Goal: Task Accomplishment & Management: Complete application form

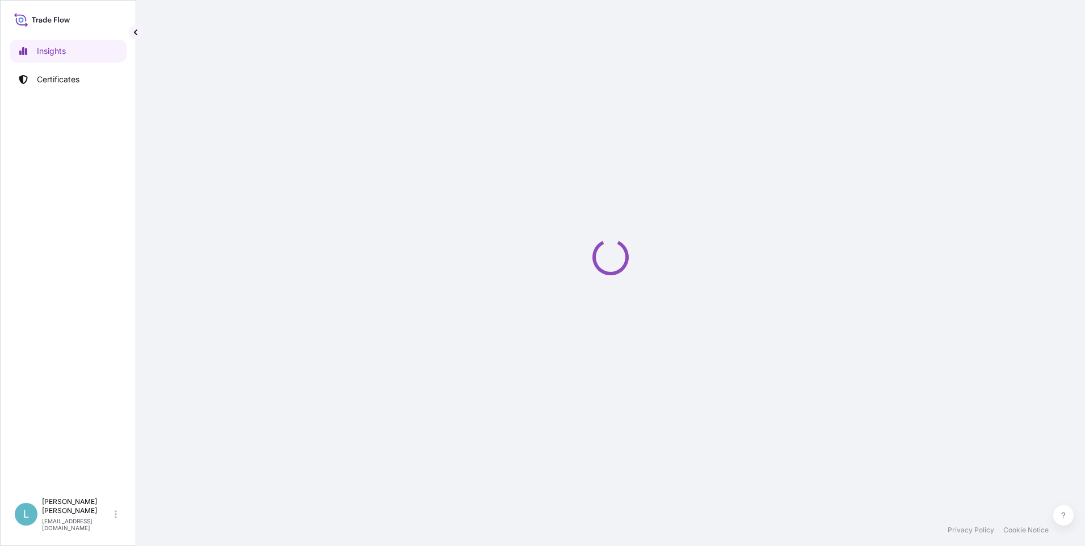
select select "2025"
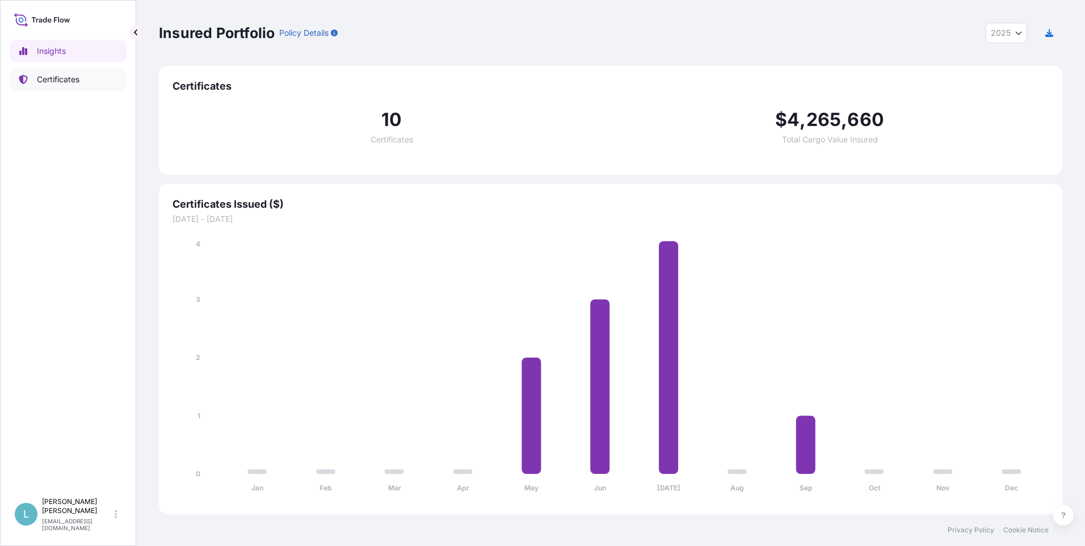
click at [48, 82] on p "Certificates" at bounding box center [58, 79] width 43 height 11
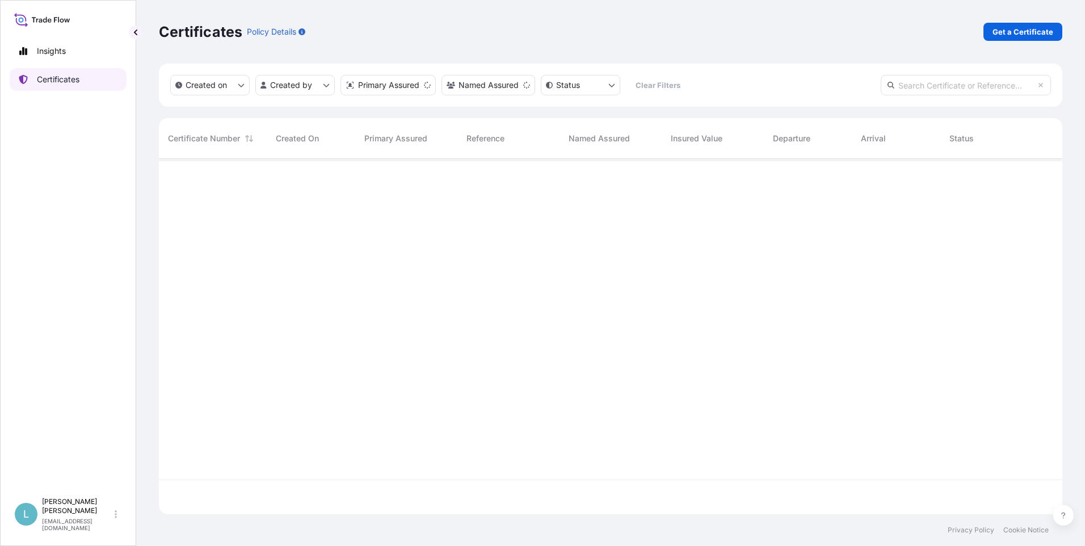
scroll to position [353, 895]
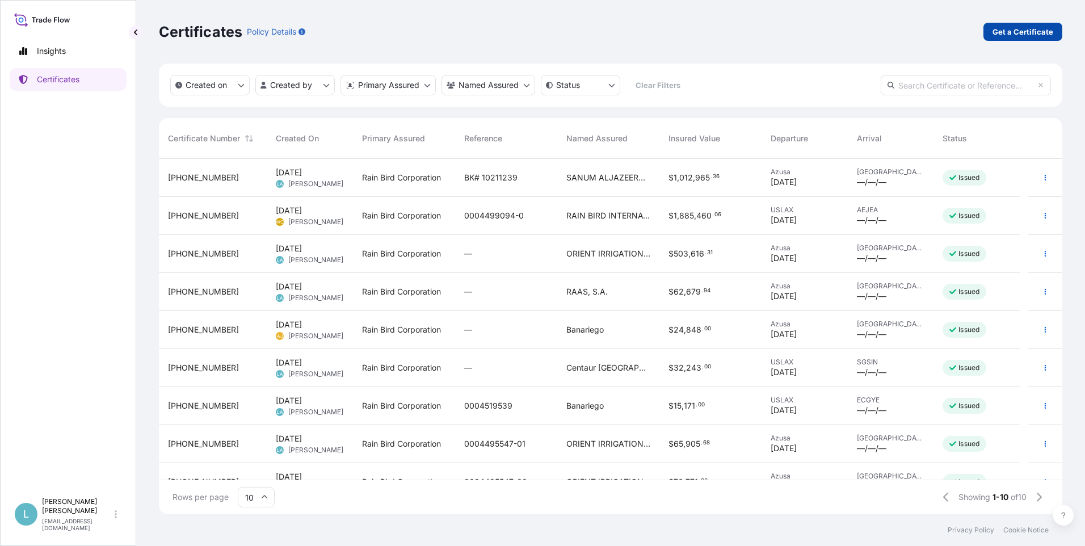
click at [1016, 33] on p "Get a Certificate" at bounding box center [1023, 31] width 61 height 11
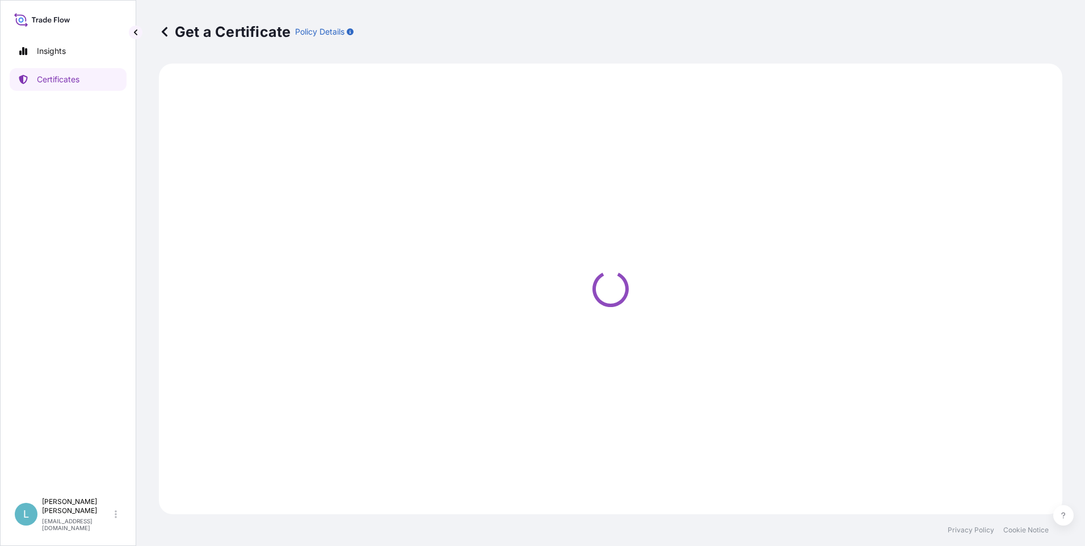
select select "Ocean Vessel"
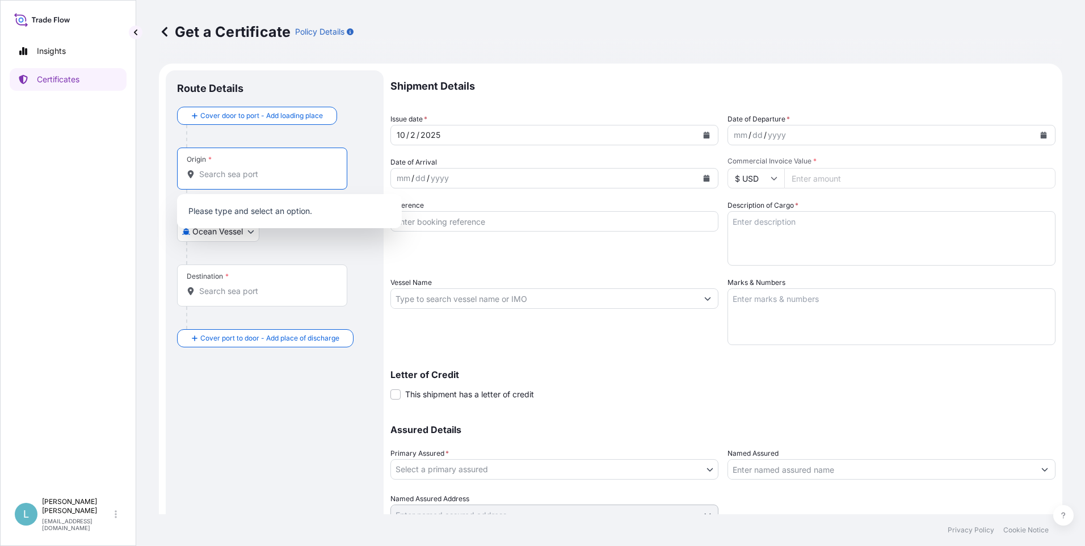
click at [243, 175] on input "Origin *" at bounding box center [266, 174] width 134 height 11
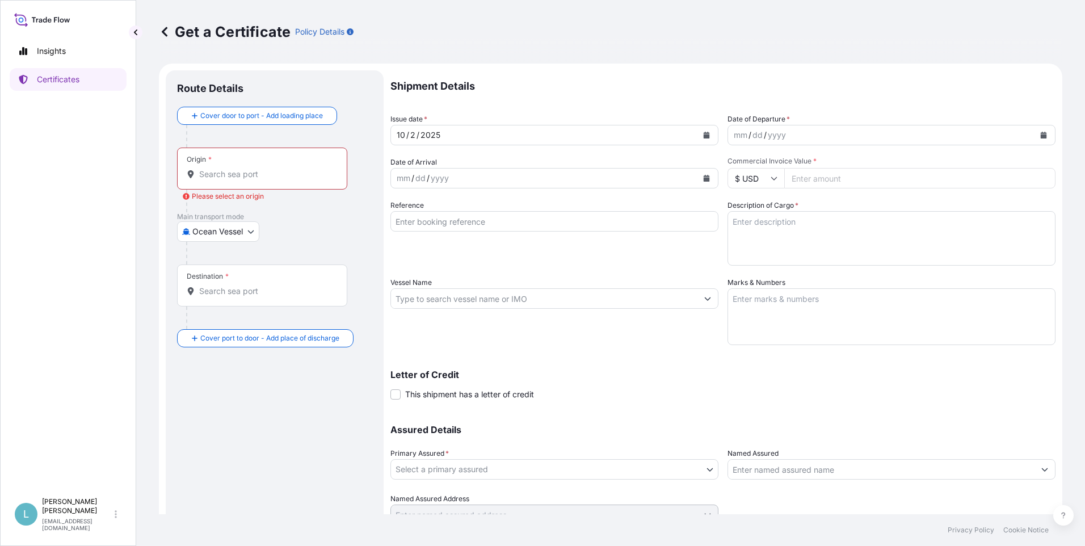
click at [217, 169] on input "Origin * Please select an origin" at bounding box center [266, 174] width 134 height 11
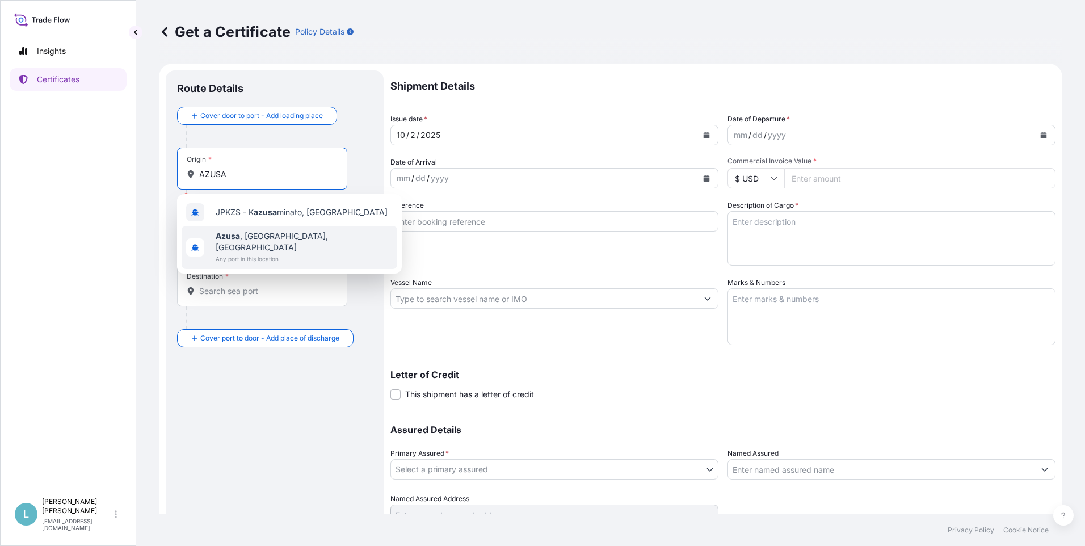
click at [233, 238] on b "Azusa" at bounding box center [228, 236] width 24 height 10
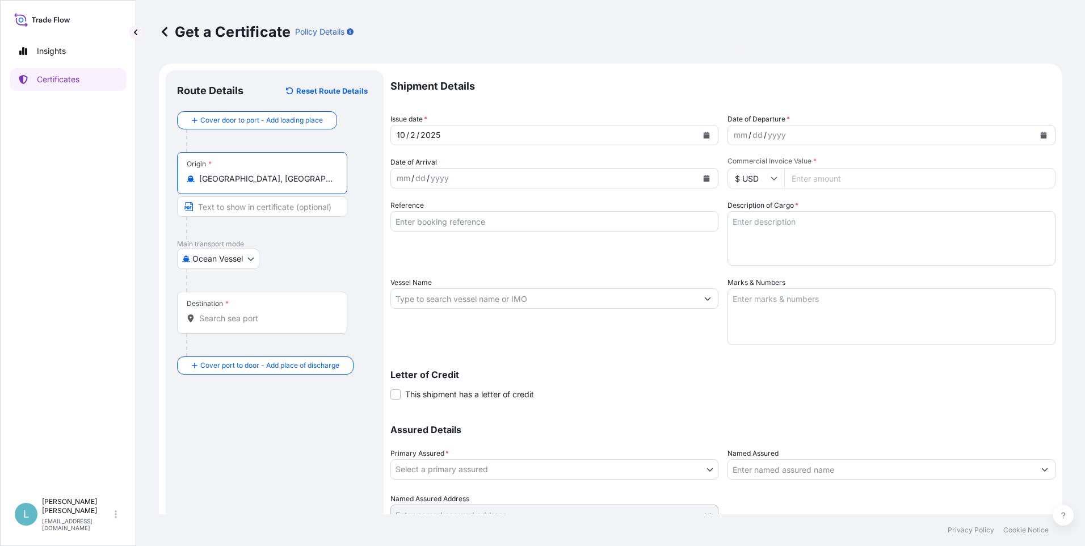
type input "[GEOGRAPHIC_DATA], [GEOGRAPHIC_DATA], [GEOGRAPHIC_DATA]"
click at [209, 317] on input "Destination *" at bounding box center [266, 318] width 134 height 11
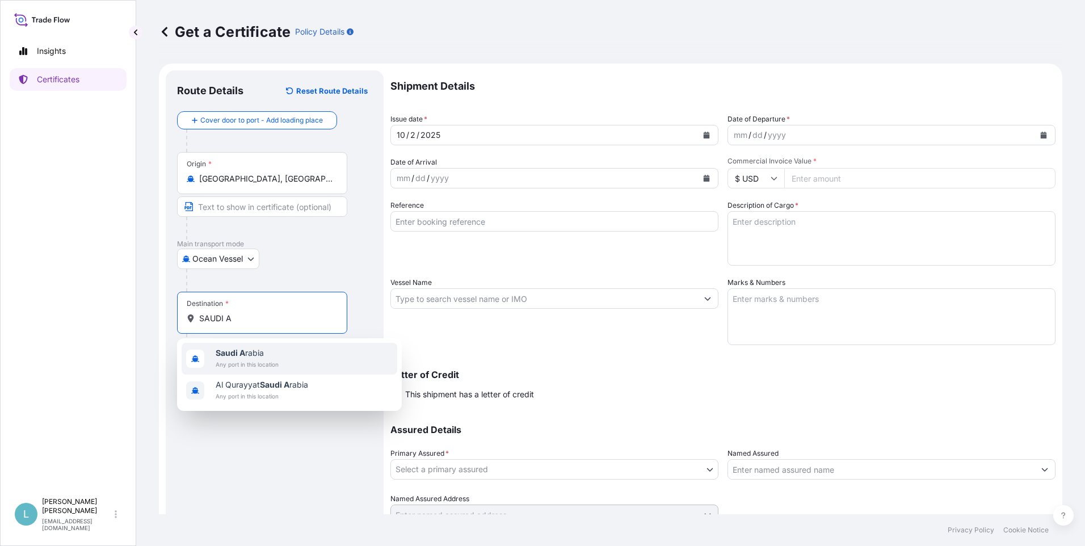
click at [243, 356] on b "Saudi A" at bounding box center [231, 353] width 30 height 10
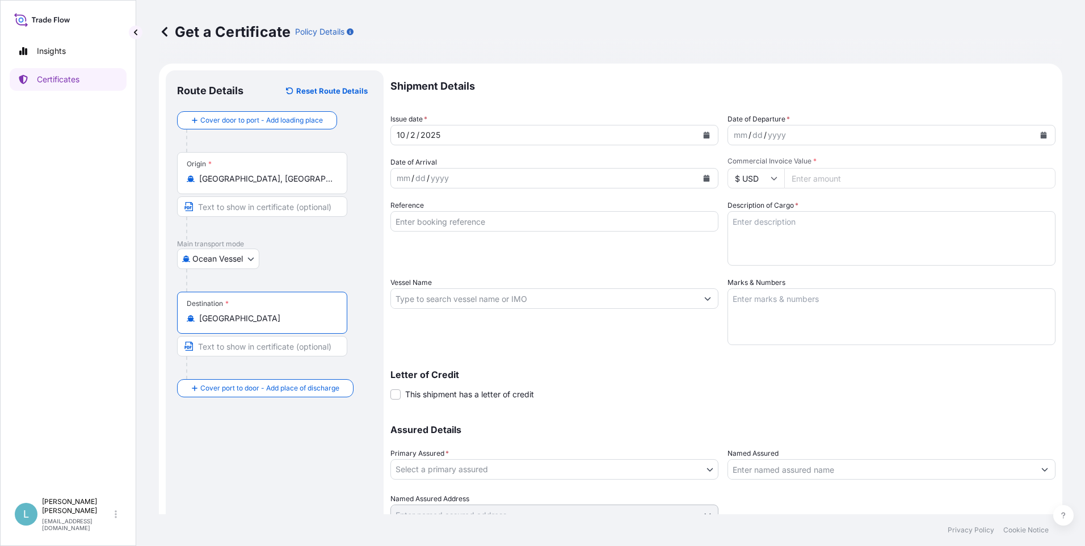
type input "[GEOGRAPHIC_DATA]"
click at [1041, 133] on icon "Calendar" at bounding box center [1044, 135] width 6 height 7
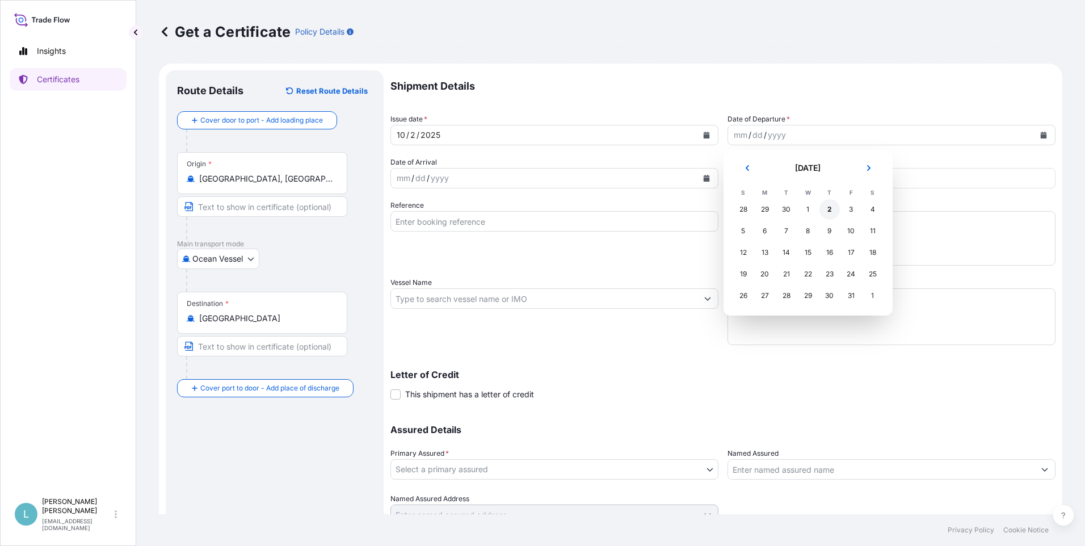
click at [829, 212] on div "2" at bounding box center [829, 209] width 20 height 20
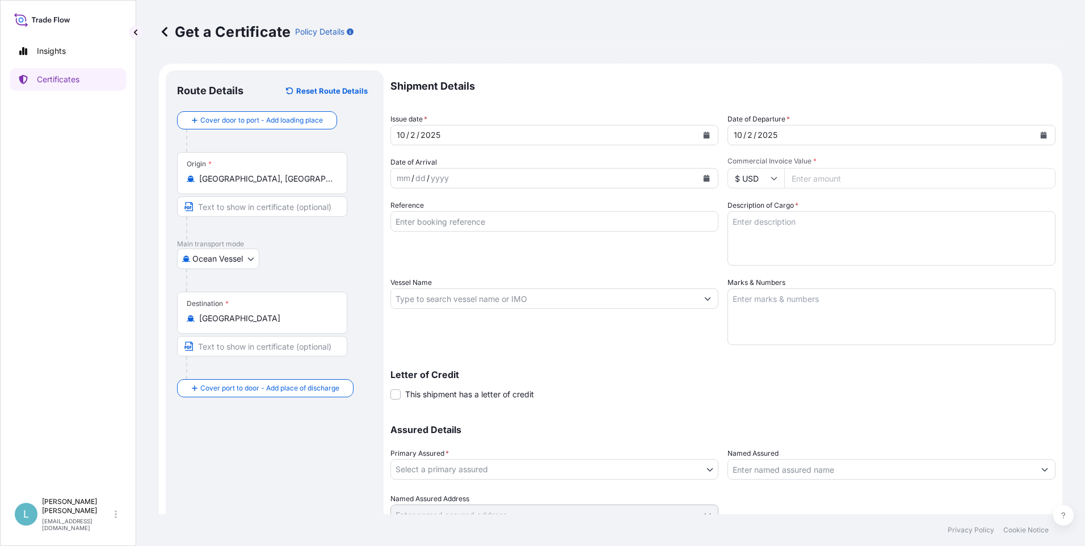
click at [454, 224] on input "Reference" at bounding box center [554, 221] width 328 height 20
type input "10211837"
click at [763, 224] on textarea "Description of Cargo *" at bounding box center [892, 238] width 328 height 54
type textarea "IRRIGATION EQUIPMENT AS PER SO# 0004593034 BK# 2 10211837"
click at [777, 300] on textarea "Marks & Numbers" at bounding box center [892, 316] width 328 height 57
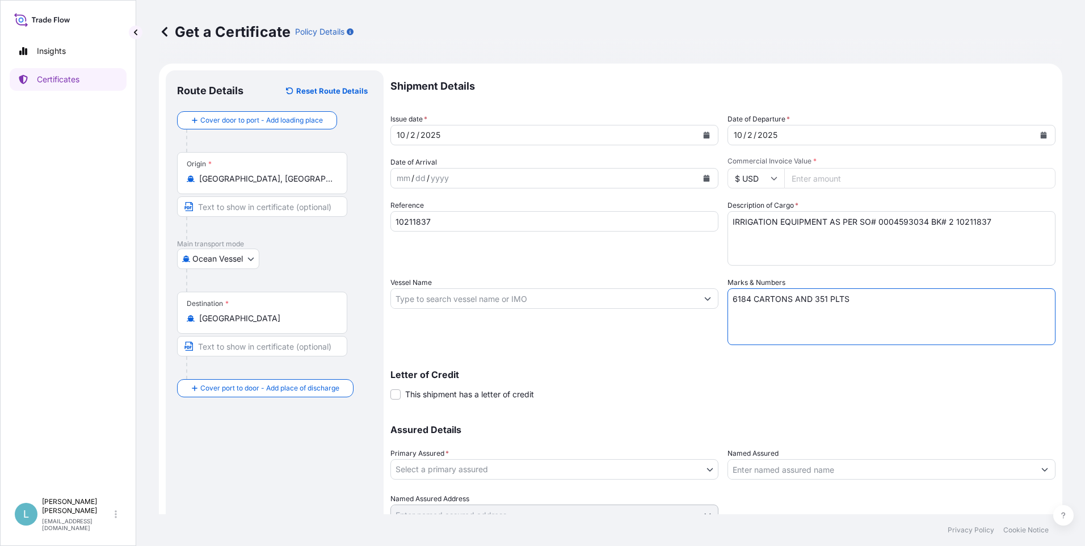
scroll to position [49, 0]
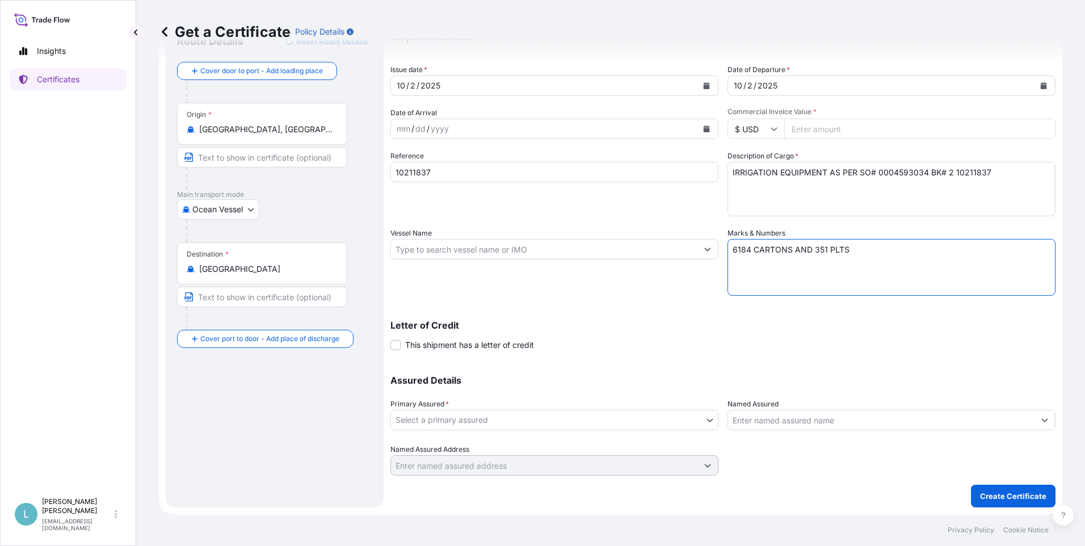
type textarea "6184 CARTONS AND 351 PLTS"
click at [662, 414] on body "Insights Certificates L [PERSON_NAME] [PERSON_NAME][EMAIL_ADDRESS][DOMAIN_NAME]…" at bounding box center [542, 273] width 1085 height 546
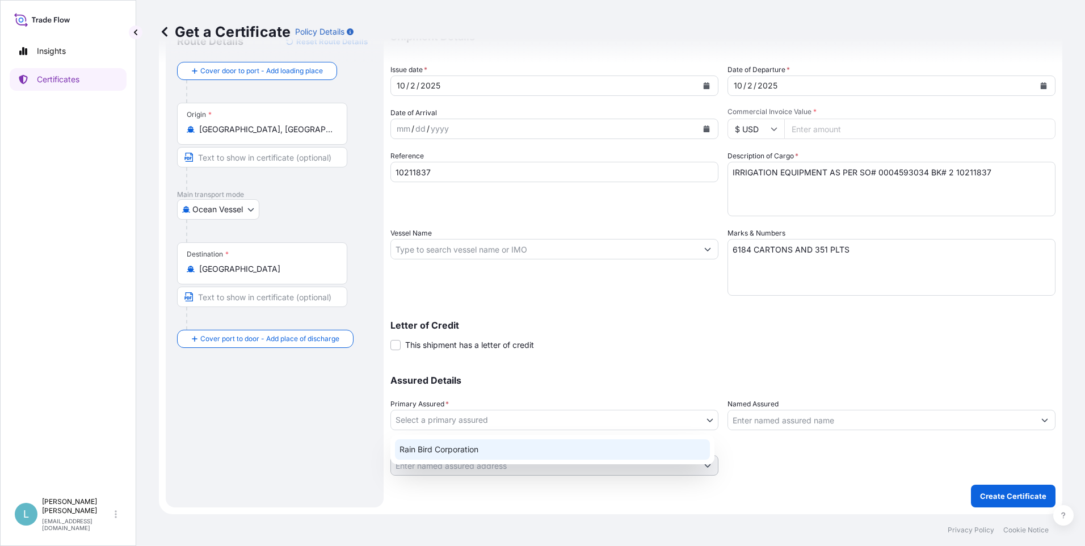
click at [490, 448] on div "Rain Bird Corporation" at bounding box center [552, 449] width 315 height 20
select select "31418"
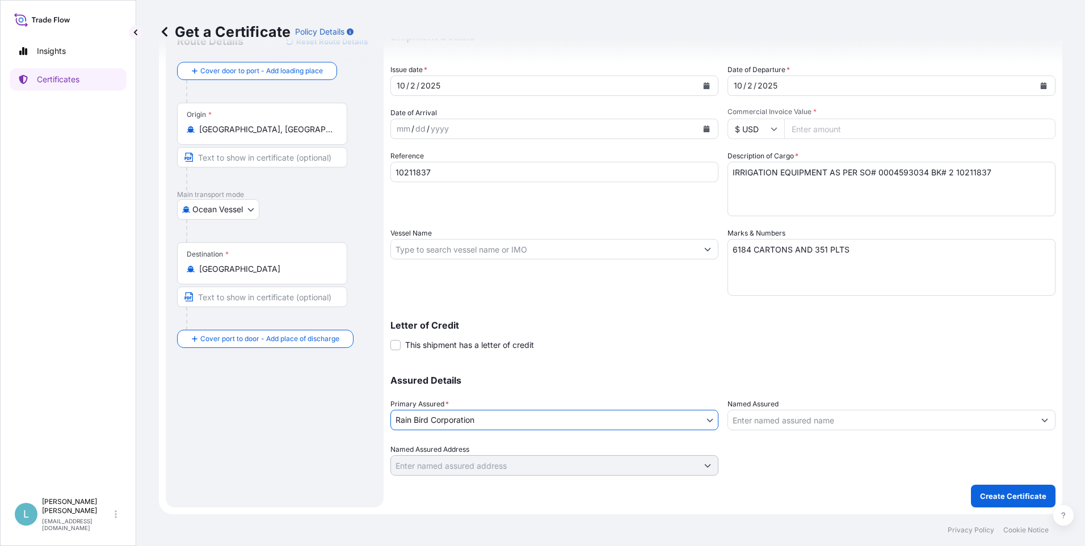
click at [779, 421] on input "Named Assured" at bounding box center [881, 420] width 306 height 20
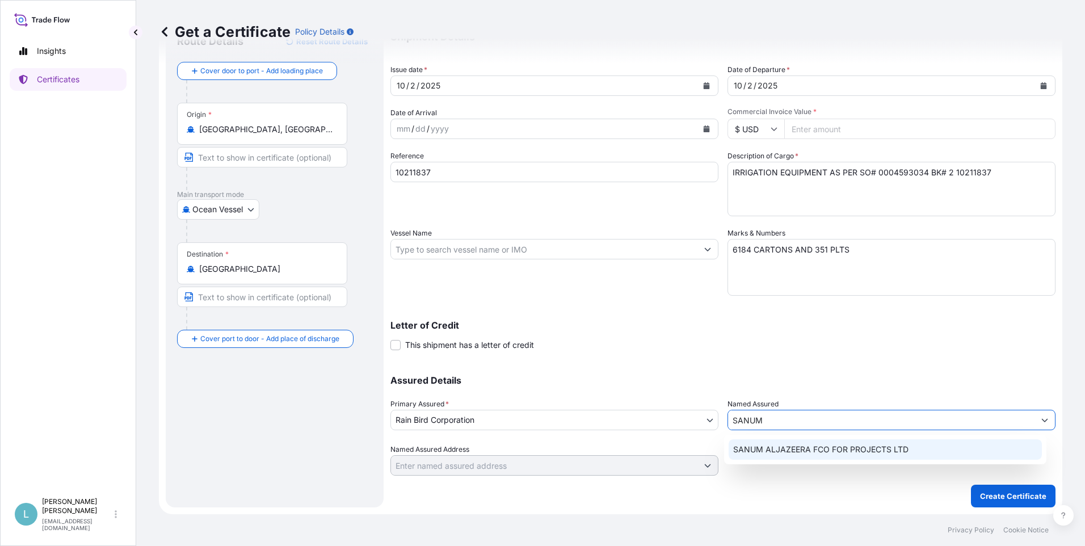
click at [787, 449] on span "SANUM ALJAZEERA FCO FOR PROJECTS LTD" at bounding box center [820, 449] width 175 height 11
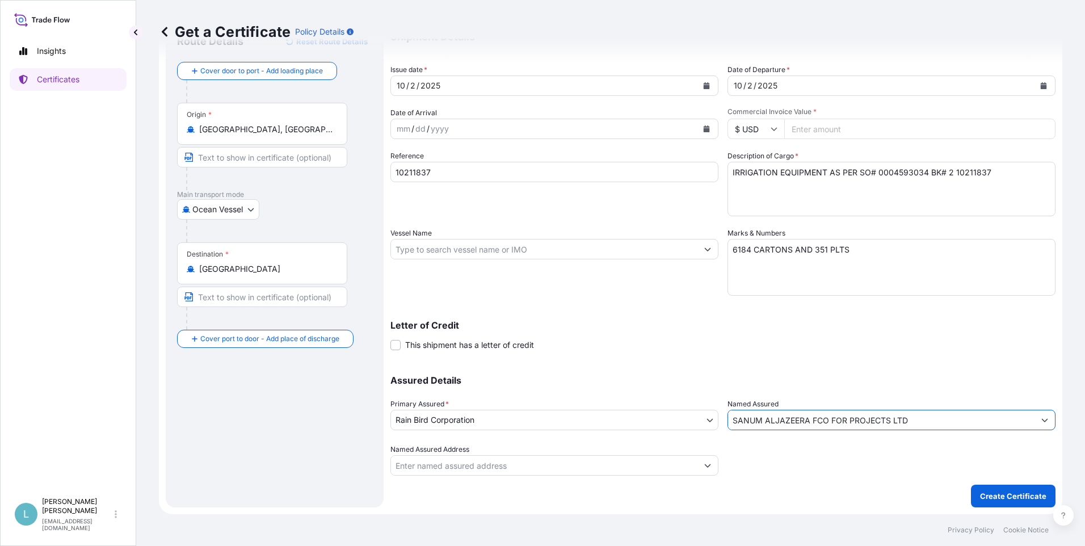
type input "SANUM ALJAZEERA FCO FOR PROJECTS LTD"
click at [469, 468] on input "Named Assured Address" at bounding box center [544, 465] width 306 height 20
type input "S"
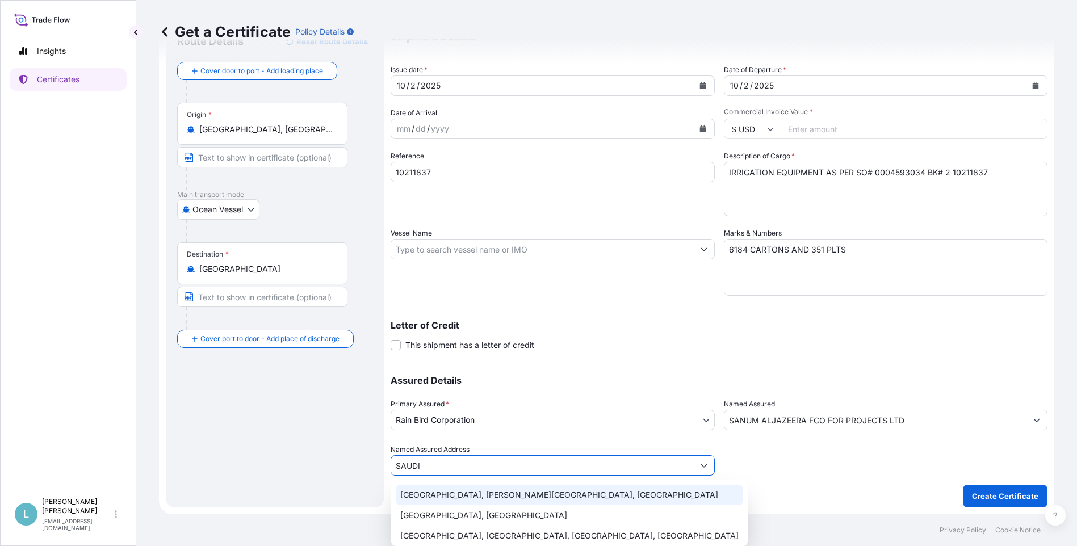
click at [444, 466] on input "SAUDI" at bounding box center [542, 465] width 302 height 20
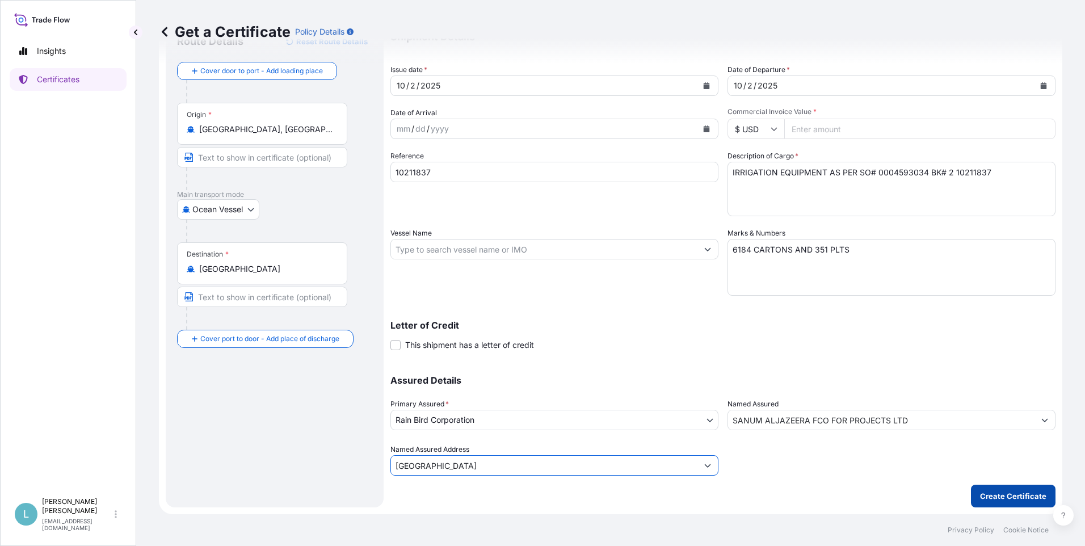
type input "[GEOGRAPHIC_DATA]"
click at [999, 497] on p "Create Certificate" at bounding box center [1013, 495] width 66 height 11
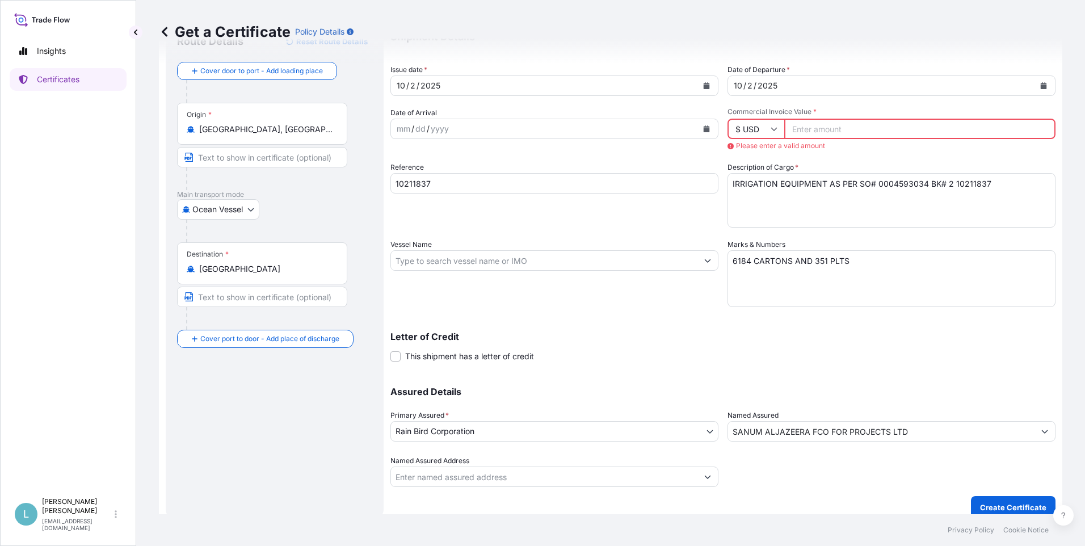
click at [814, 126] on input "Commercial Invoice Value *" at bounding box center [919, 129] width 271 height 20
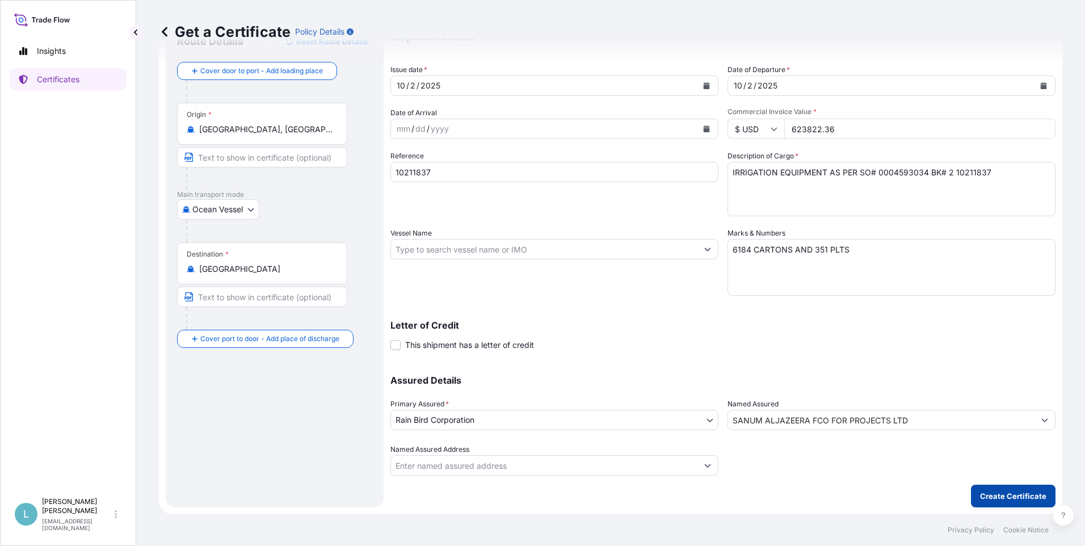
type input "623822.36"
click at [999, 489] on button "Create Certificate" at bounding box center [1013, 496] width 85 height 23
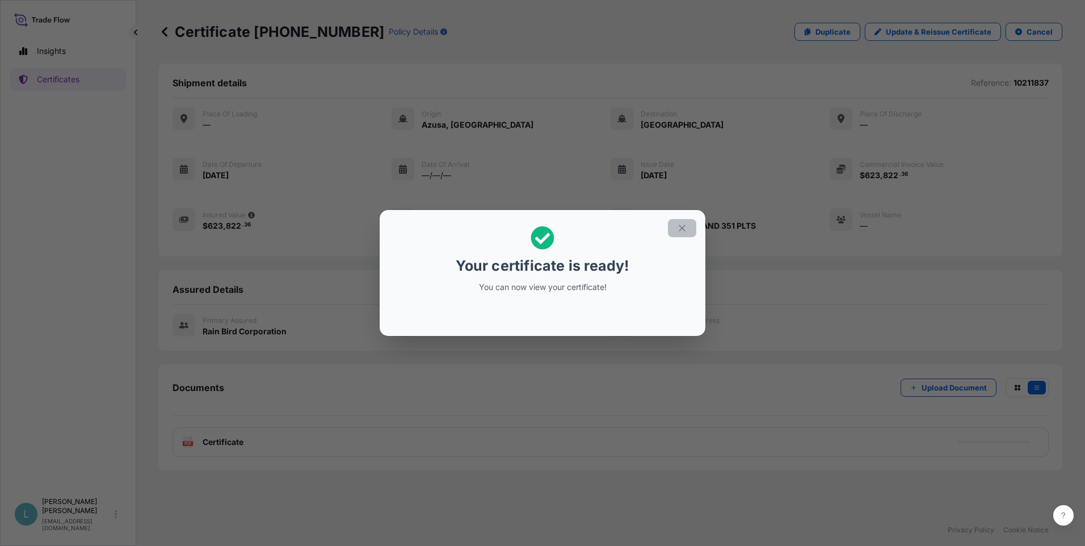
click at [682, 226] on icon "button" at bounding box center [682, 228] width 10 height 10
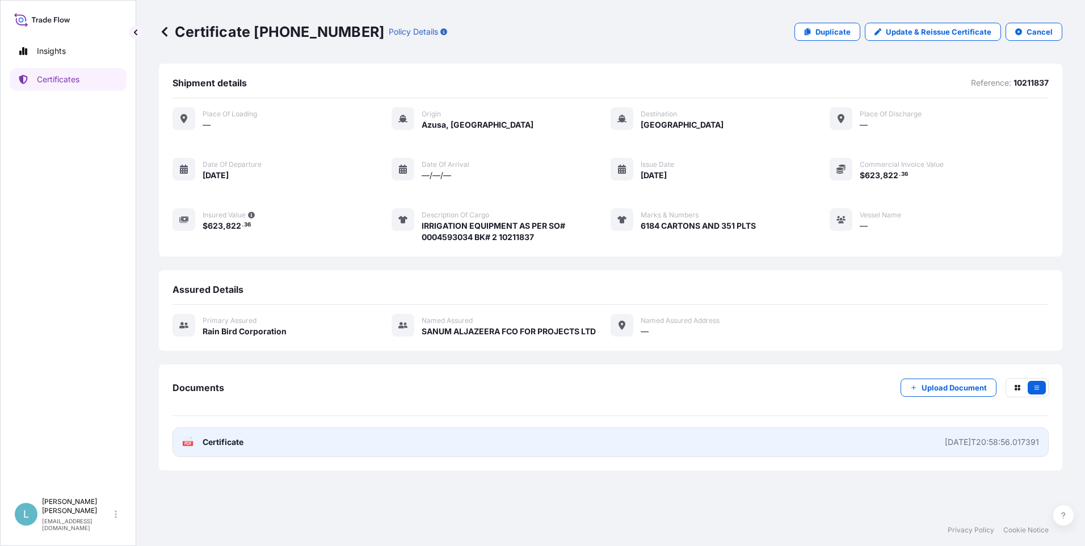
click at [226, 437] on span "Certificate" at bounding box center [223, 441] width 41 height 11
